Goal: Information Seeking & Learning: Learn about a topic

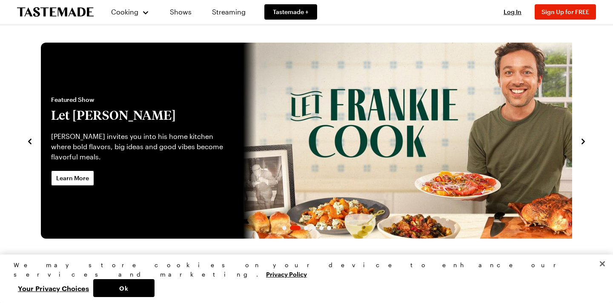
click at [593, 254] on button "Close" at bounding box center [602, 263] width 19 height 19
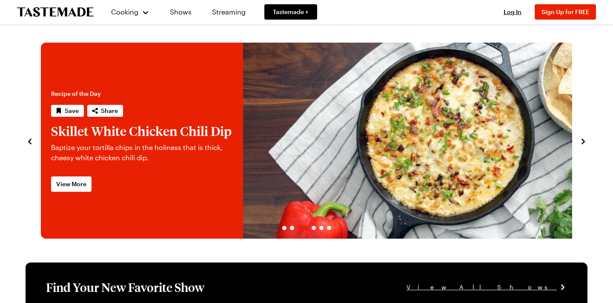
click at [325, 166] on img "3 / 6" at bounding box center [445, 141] width 404 height 196
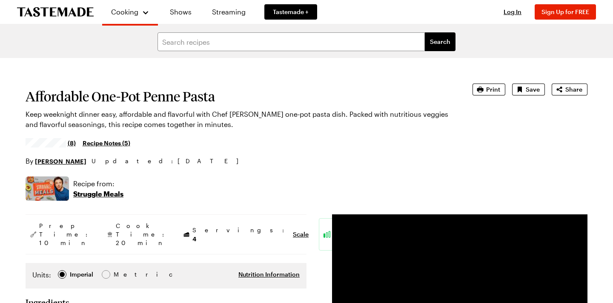
scroll to position [8, 0]
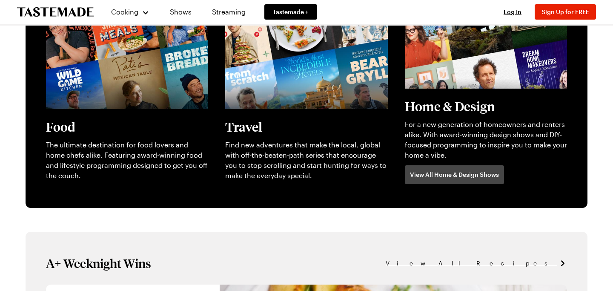
scroll to position [321, 0]
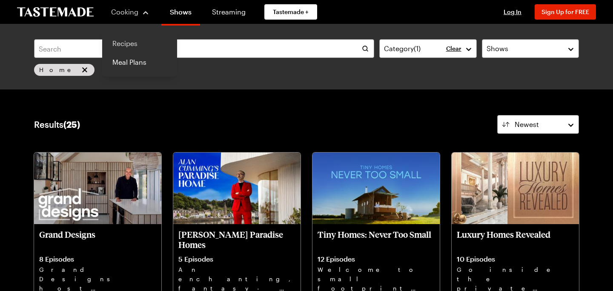
click at [121, 47] on link "Recipes" at bounding box center [139, 43] width 65 height 19
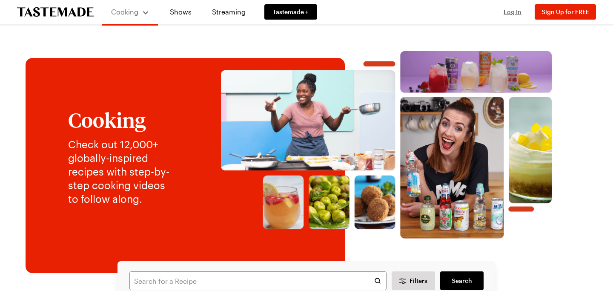
click at [512, 12] on span "Log In" at bounding box center [513, 11] width 18 height 7
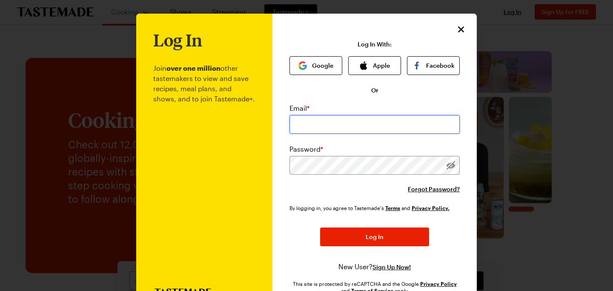
type input "[EMAIL_ADDRESS][DOMAIN_NAME]"
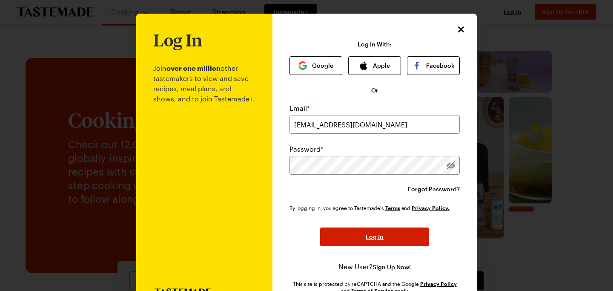
click at [372, 240] on span "Log In" at bounding box center [375, 237] width 18 height 9
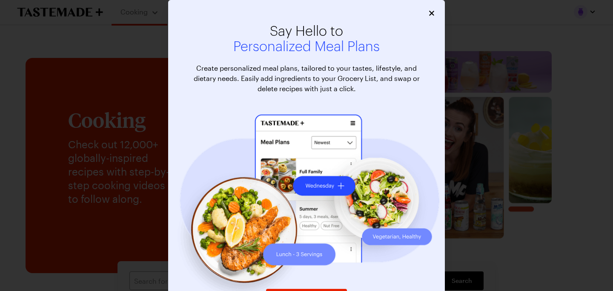
click at [433, 14] on icon "Close" at bounding box center [431, 13] width 5 height 5
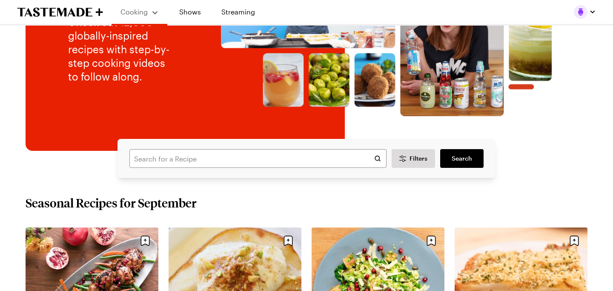
scroll to position [132, 0]
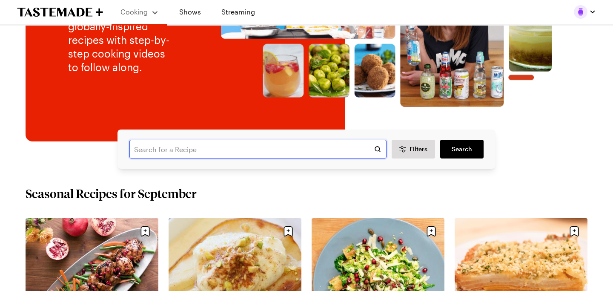
click at [192, 146] on input "text" at bounding box center [258, 149] width 257 height 19
type input "chicken stock"
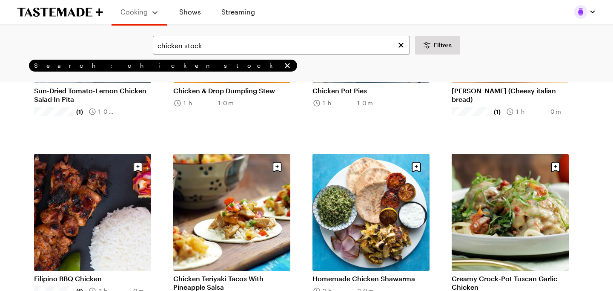
scroll to position [928, 0]
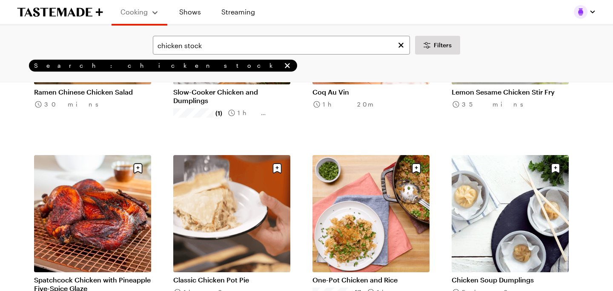
scroll to position [2058, 0]
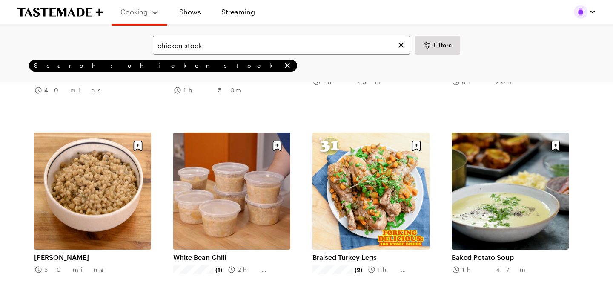
scroll to position [3207, 0]
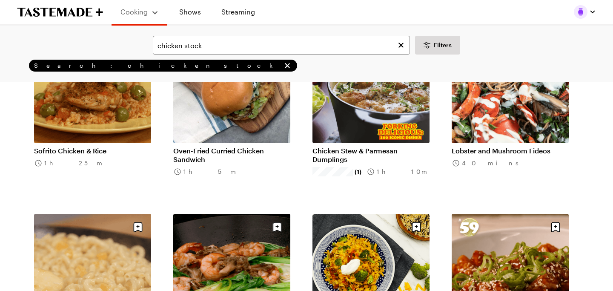
scroll to position [4250, 0]
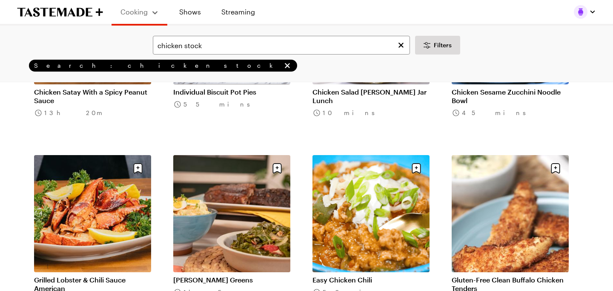
scroll to position [5453, 0]
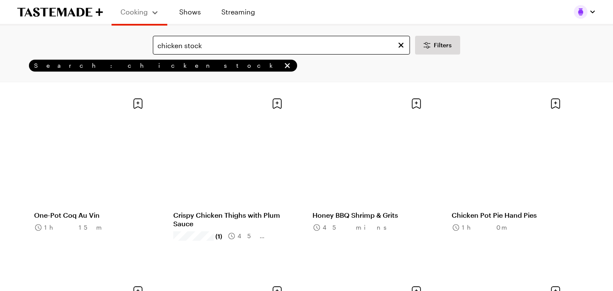
scroll to position [6425, 0]
